Goal: Task Accomplishment & Management: Manage account settings

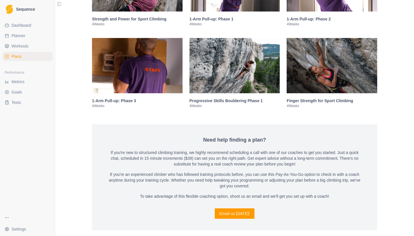
scroll to position [813, 0]
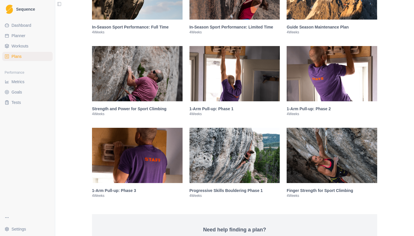
click at [228, 82] on img at bounding box center [235, 73] width 91 height 55
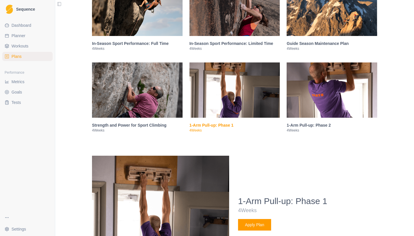
scroll to position [766, 0]
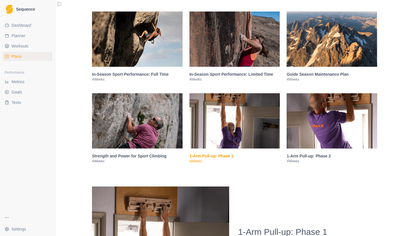
click at [143, 118] on img at bounding box center [137, 120] width 91 height 55
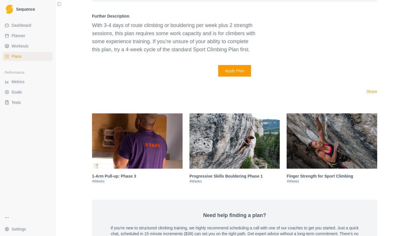
scroll to position [1383, 0]
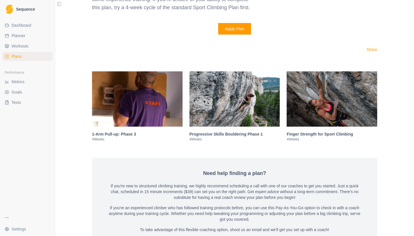
click at [255, 90] on img at bounding box center [235, 98] width 91 height 55
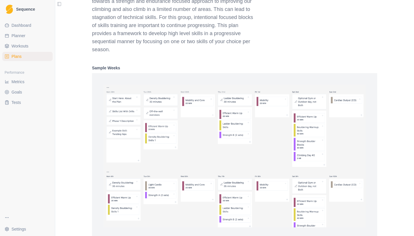
scroll to position [1222, 0]
click at [33, 45] on link "Workouts" at bounding box center [27, 45] width 50 height 9
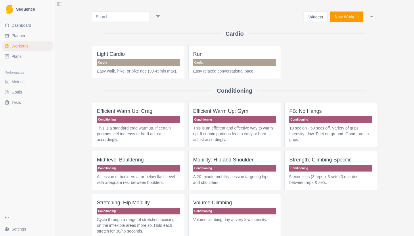
click at [117, 18] on input at bounding box center [121, 17] width 58 height 10
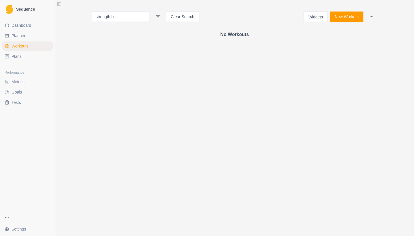
type input "strength b"
click at [41, 59] on link "Plans" at bounding box center [27, 56] width 50 height 9
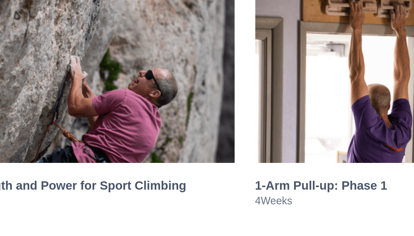
scroll to position [832, 0]
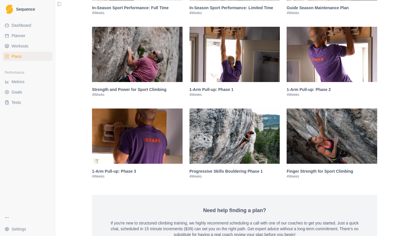
click at [165, 75] on img at bounding box center [137, 54] width 91 height 55
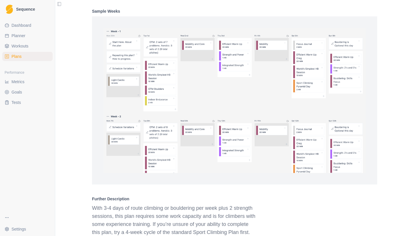
scroll to position [1162, 0]
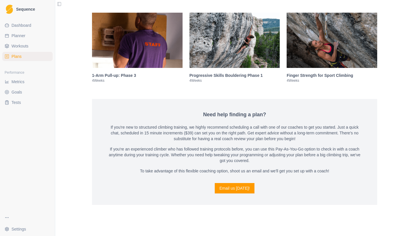
click at [318, 27] on img at bounding box center [332, 40] width 91 height 55
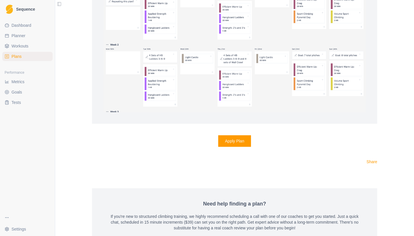
scroll to position [1339, 0]
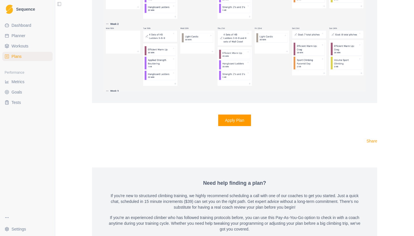
click at [244, 126] on button "Apply Plan" at bounding box center [234, 121] width 33 height 12
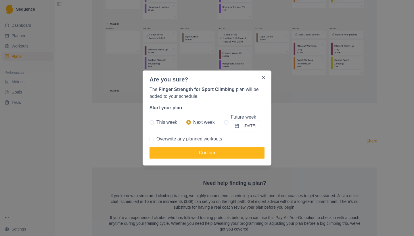
click at [219, 123] on div "This week Next week Future week [DATE]" at bounding box center [207, 122] width 115 height 17
click at [224, 123] on span at bounding box center [226, 122] width 5 height 5
click at [224, 123] on input "Future week [DATE]" at bounding box center [224, 122] width 0 height 0
radio input "true"
click at [239, 124] on button "[DATE]" at bounding box center [245, 126] width 29 height 10
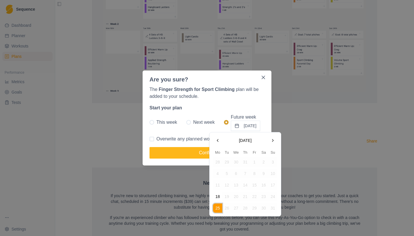
click at [274, 140] on button "Go to the Next Month" at bounding box center [273, 140] width 9 height 9
click at [217, 139] on button "Go to the Previous Month" at bounding box center [217, 140] width 9 height 9
click at [216, 207] on button "29" at bounding box center [217, 207] width 9 height 9
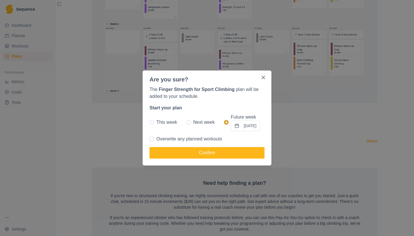
click at [194, 138] on span "Overwrite any planned workouts" at bounding box center [190, 139] width 66 height 7
click at [150, 139] on input "Overwrite any planned workouts" at bounding box center [149, 139] width 0 height 0
checkbox input "true"
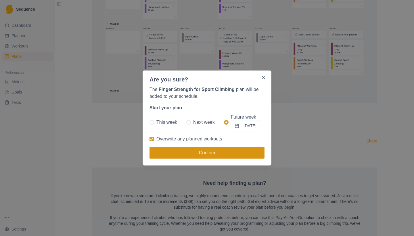
click at [197, 156] on button "Confirm" at bounding box center [207, 153] width 115 height 12
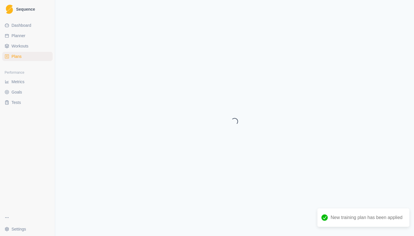
select select "month"
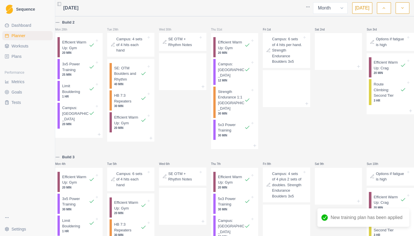
scroll to position [2, 0]
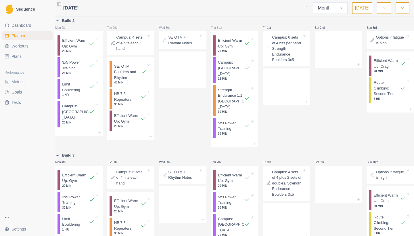
click at [401, 7] on icon "button" at bounding box center [403, 8] width 4 height 6
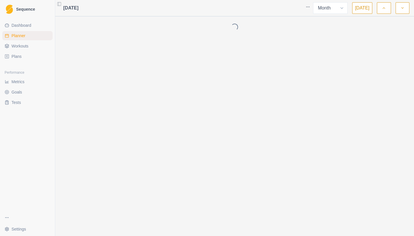
scroll to position [0, 0]
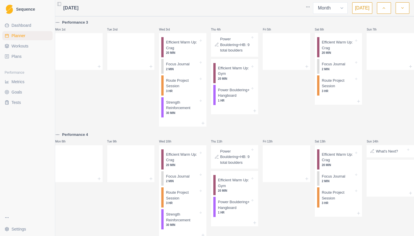
click at [401, 7] on icon "button" at bounding box center [403, 8] width 4 height 6
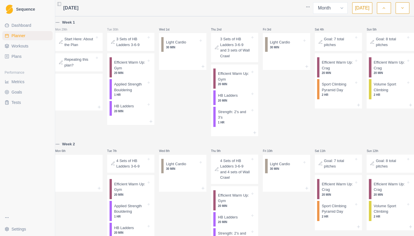
click at [401, 7] on icon "button" at bounding box center [403, 8] width 4 height 6
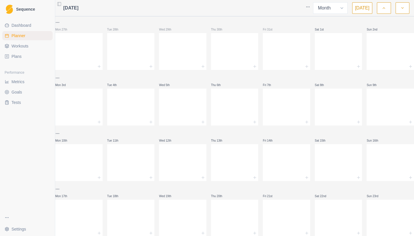
click at [382, 9] on icon "button" at bounding box center [384, 8] width 4 height 6
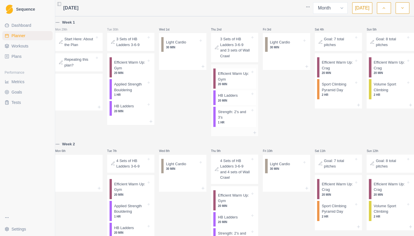
click at [243, 113] on p "Strength: 2's and 3's" at bounding box center [234, 114] width 32 height 11
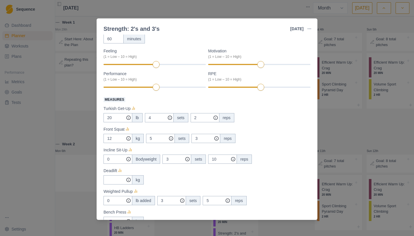
scroll to position [7, 0]
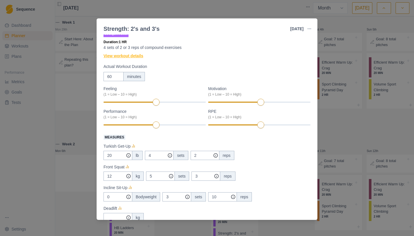
click at [137, 57] on link "View workout details" at bounding box center [124, 56] width 40 height 6
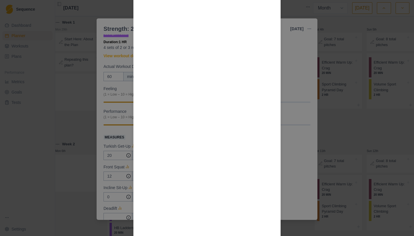
scroll to position [542, 0]
click at [92, 125] on div "Workout Details This workout is set up to do each pair of exercises as a “super…" at bounding box center [207, 118] width 414 height 236
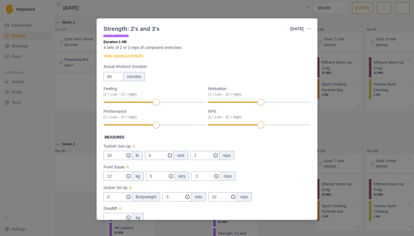
click at [92, 126] on div "Strength: 2's and 3's [DATE] Link To Goal View Workout Metrics Edit Original Wo…" at bounding box center [207, 118] width 414 height 236
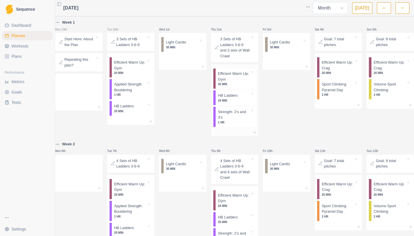
click at [233, 102] on p "20 MIN" at bounding box center [234, 100] width 32 height 4
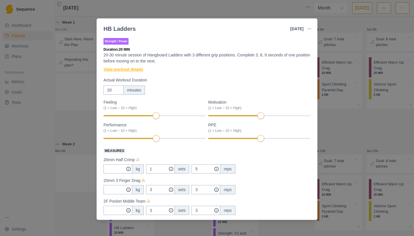
click at [139, 71] on link "View workout details" at bounding box center [124, 69] width 40 height 6
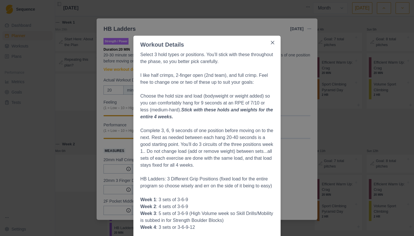
click at [85, 180] on div "Workout Details Select 3 hold types or positions. You’ll stick with these throu…" at bounding box center [207, 118] width 414 height 236
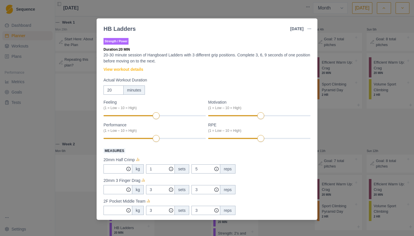
click at [85, 180] on div "HB Ladders [DATE] Link To Goal View Workout Metrics Edit Original Workout Resch…" at bounding box center [207, 118] width 414 height 236
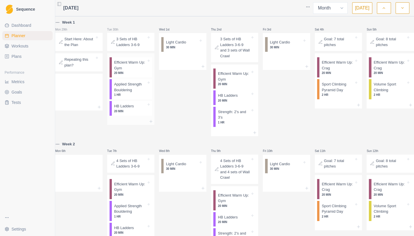
click at [143, 99] on div "Applied Strength Bouldering 1 HR" at bounding box center [132, 89] width 40 height 20
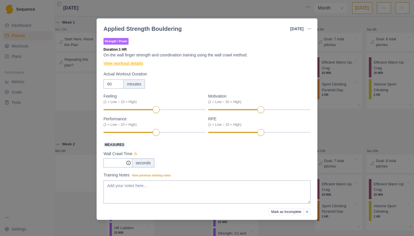
click at [131, 62] on link "View workout details" at bounding box center [124, 63] width 40 height 6
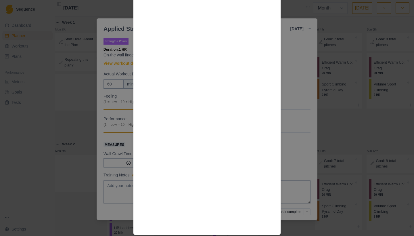
scroll to position [348, 0]
click at [101, 151] on div "Workout Details Overview Finger strength can be gained in a variety of ways, an…" at bounding box center [207, 118] width 414 height 236
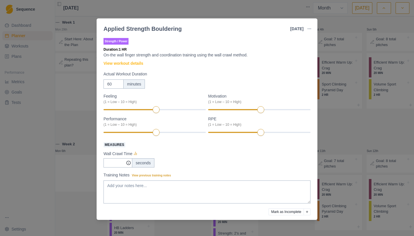
click at [84, 151] on div "Applied Strength Bouldering [DATE] Link To Goal View Workout Metrics Edit Origi…" at bounding box center [207, 118] width 414 height 236
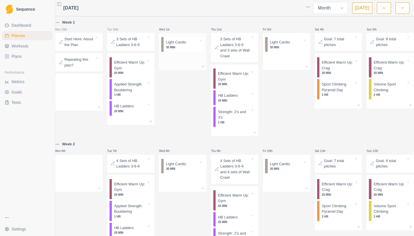
click at [179, 44] on p "Light Cardio" at bounding box center [176, 42] width 20 height 6
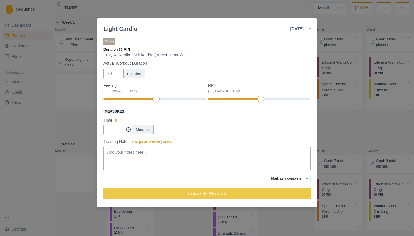
click at [78, 141] on div "Light Cardio [DATE] Link To Goal View Workout Metrics Edit Original Workout Res…" at bounding box center [207, 118] width 414 height 236
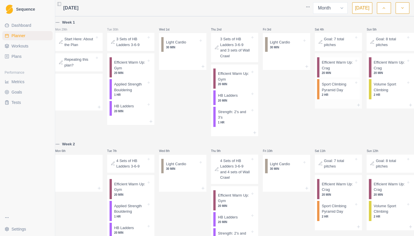
click at [325, 91] on p "Sport Climbing Pyramid Day" at bounding box center [338, 86] width 32 height 11
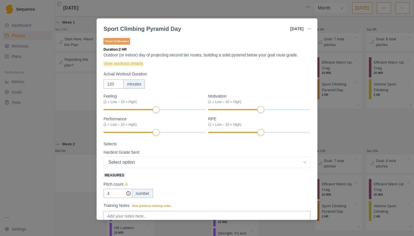
click at [138, 66] on link "View workout details" at bounding box center [124, 63] width 40 height 6
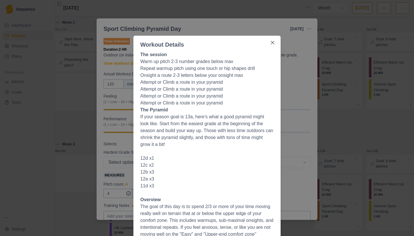
click at [62, 135] on div "Workout Details The session Warm up pitch 2-3 number grades below max Repeat wa…" at bounding box center [207, 118] width 414 height 236
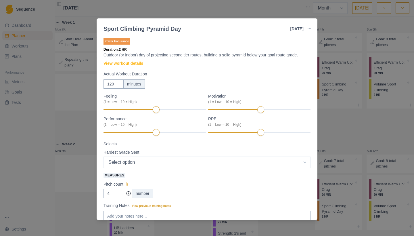
click at [65, 133] on div "Sport Climbing Pyramid Day [DATE] Link To Goal View Workout Metrics Edit Origin…" at bounding box center [207, 118] width 414 height 236
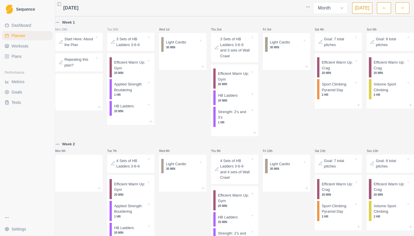
scroll to position [0, 0]
